Goal: Transaction & Acquisition: Purchase product/service

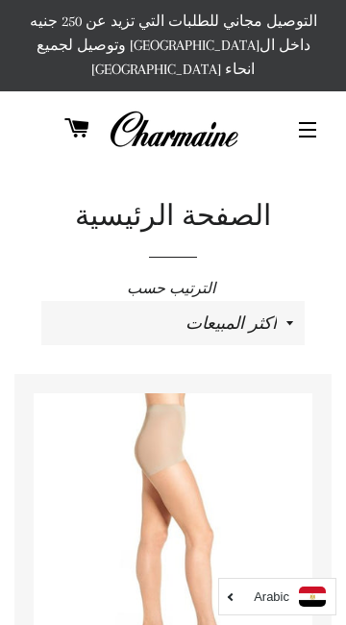
click at [204, 301] on select "ظهرت اكثر المبيعات أبجديا من الألف إلى الياء ابجديا من الياء الى الالف السعر ال…" at bounding box center [172, 323] width 263 height 44
click at [305, 129] on span "button" at bounding box center [307, 130] width 17 height 2
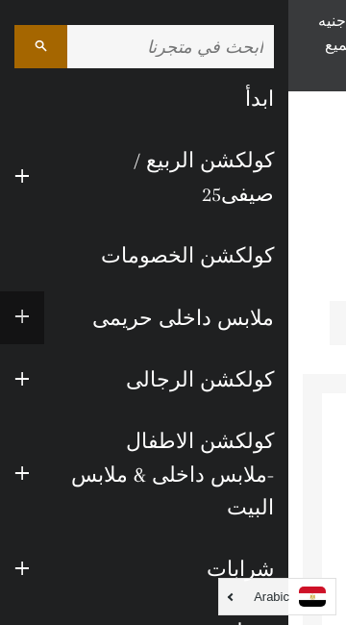
click at [26, 306] on span "button" at bounding box center [21, 318] width 15 height 24
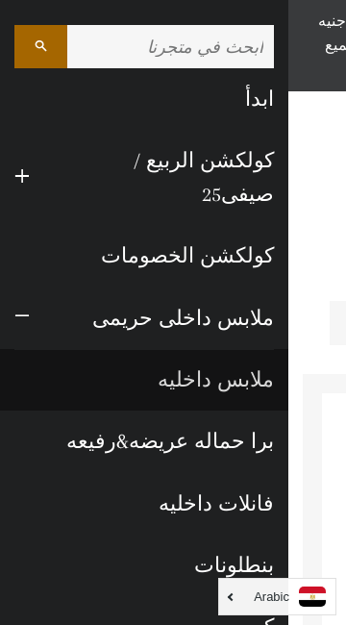
click at [249, 352] on link "ملابس داخليه" at bounding box center [144, 380] width 288 height 62
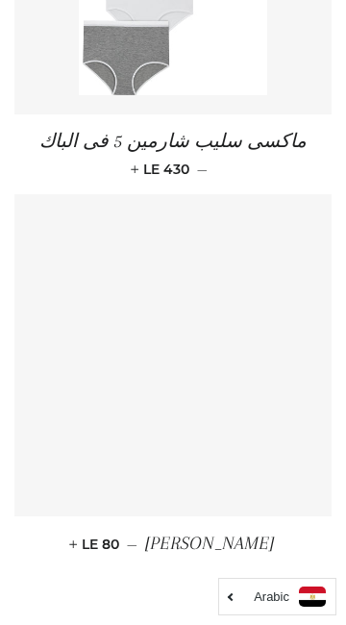
scroll to position [4453, 0]
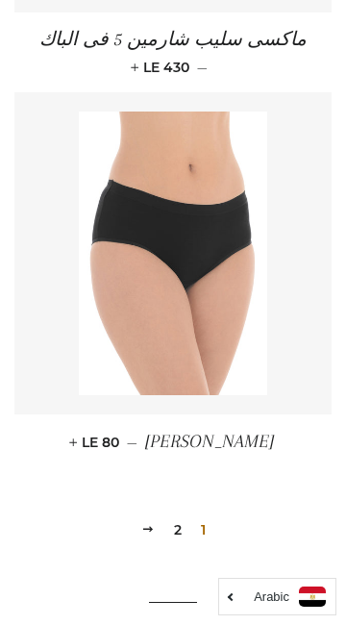
click at [186, 515] on link "2" at bounding box center [177, 529] width 23 height 29
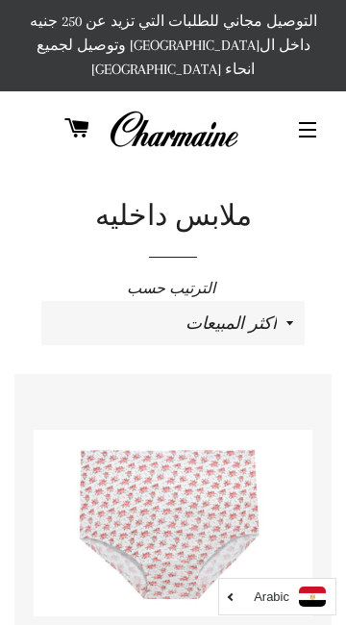
click at [305, 107] on button "التنقل في الموقع" at bounding box center [308, 130] width 48 height 48
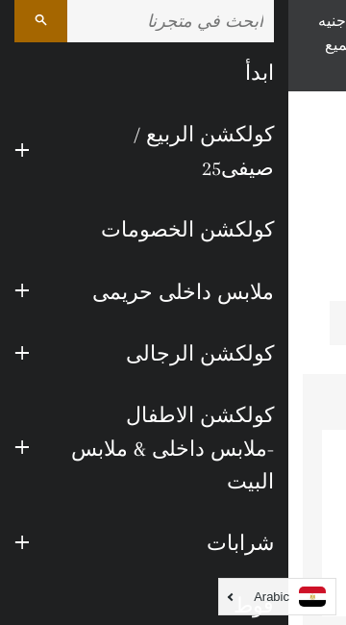
scroll to position [25, 0]
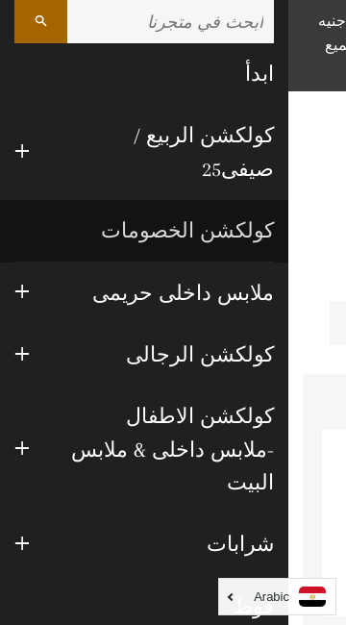
click at [236, 202] on link "كولكشن الخصومات" at bounding box center [144, 231] width 288 height 62
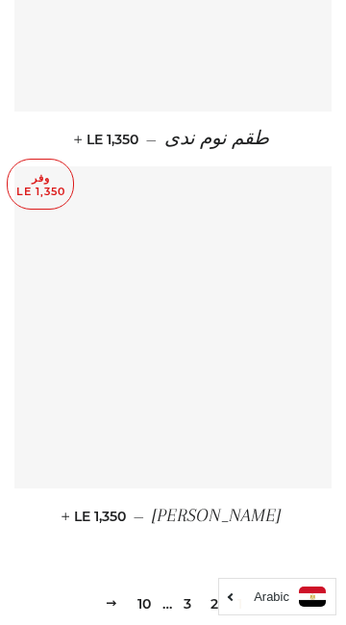
scroll to position [4661, 0]
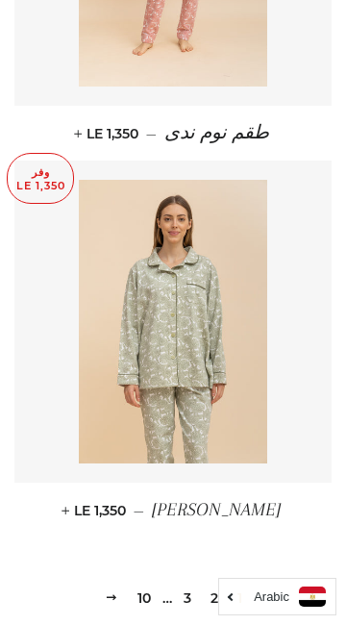
click at [217, 583] on link "2" at bounding box center [214, 597] width 23 height 29
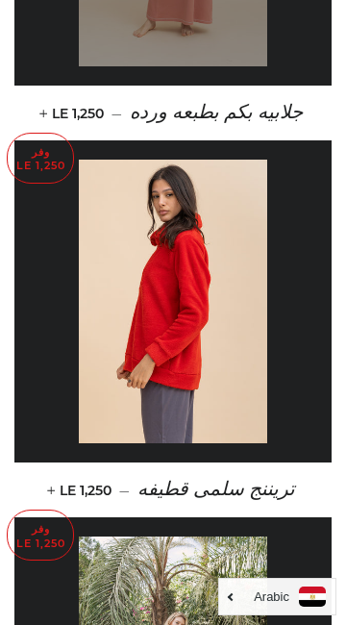
scroll to position [1990, 0]
